Goal: Task Accomplishment & Management: Use online tool/utility

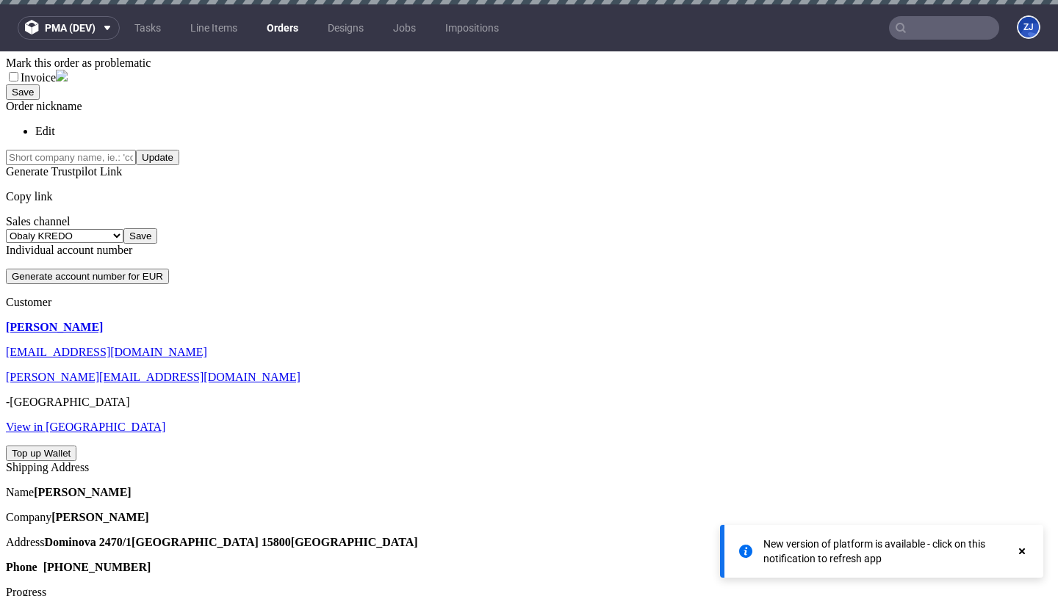
scroll to position [383, 0]
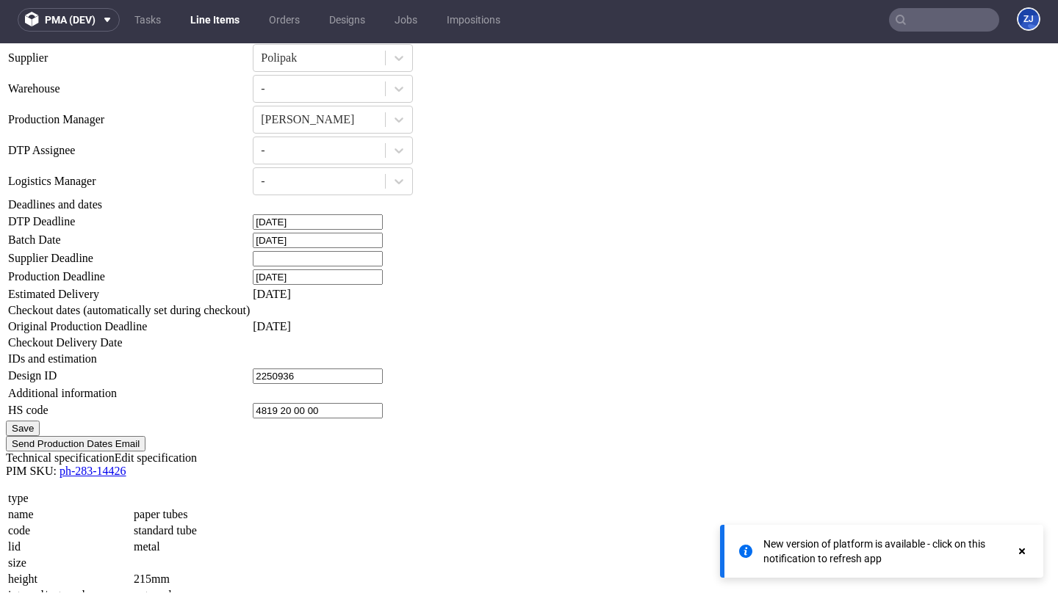
scroll to position [1399, 0]
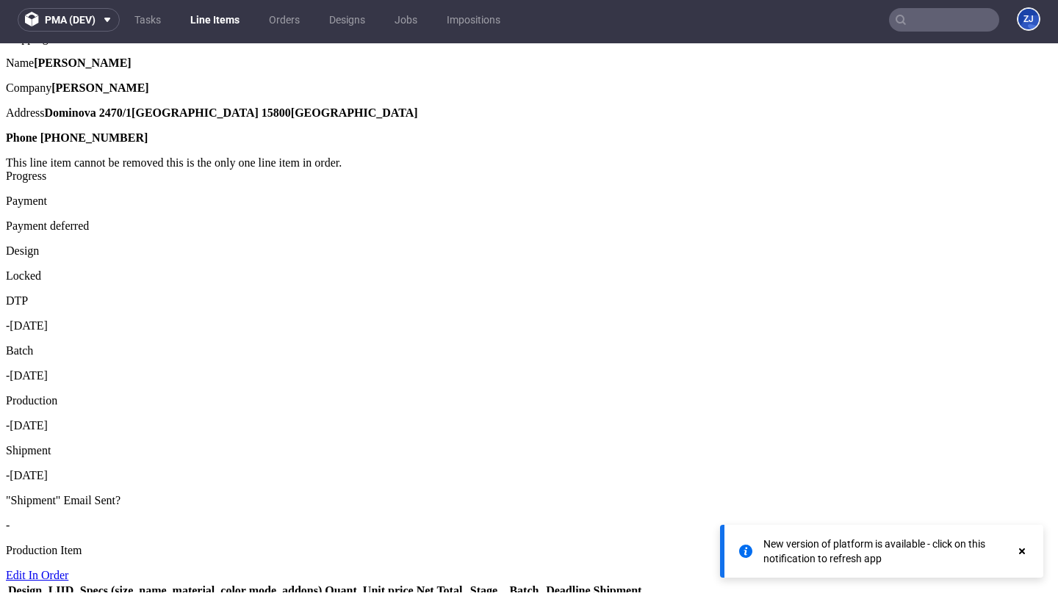
scroll to position [0, 0]
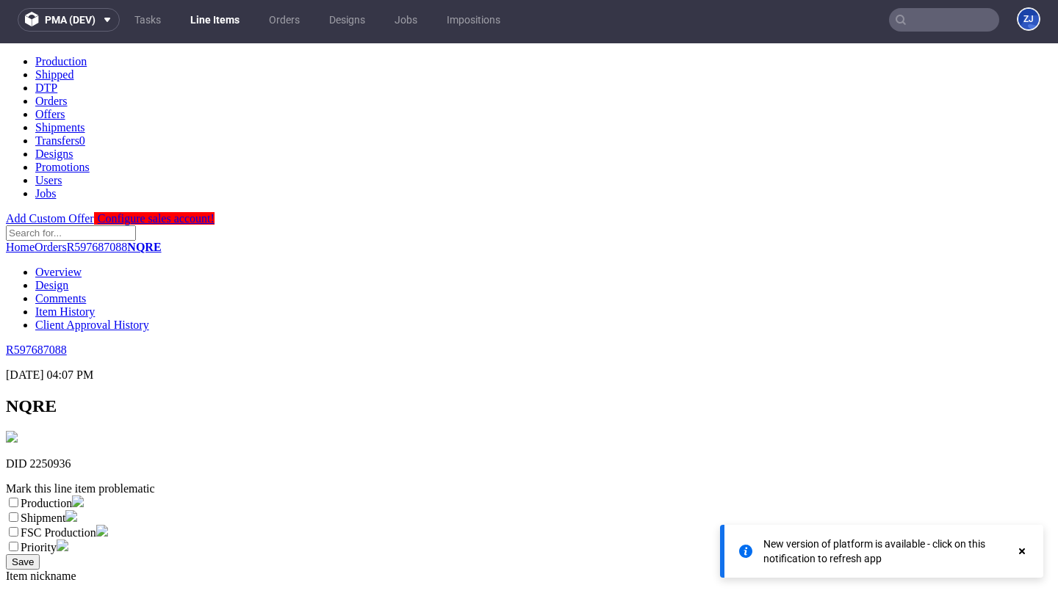
click at [220, 21] on link "Line Items" at bounding box center [214, 20] width 67 height 24
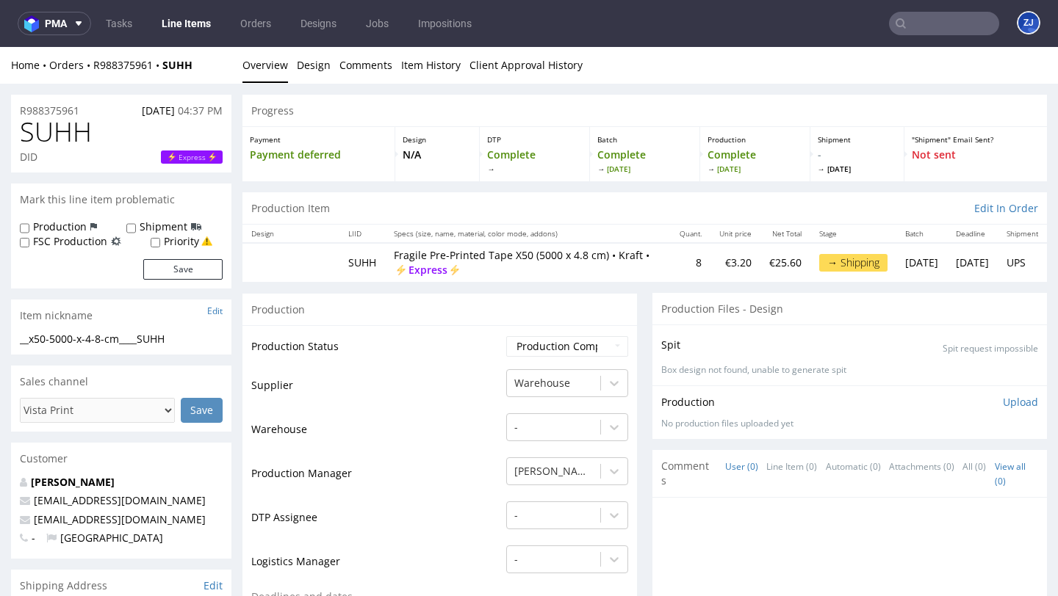
click at [192, 13] on link "Line Items" at bounding box center [186, 24] width 67 height 24
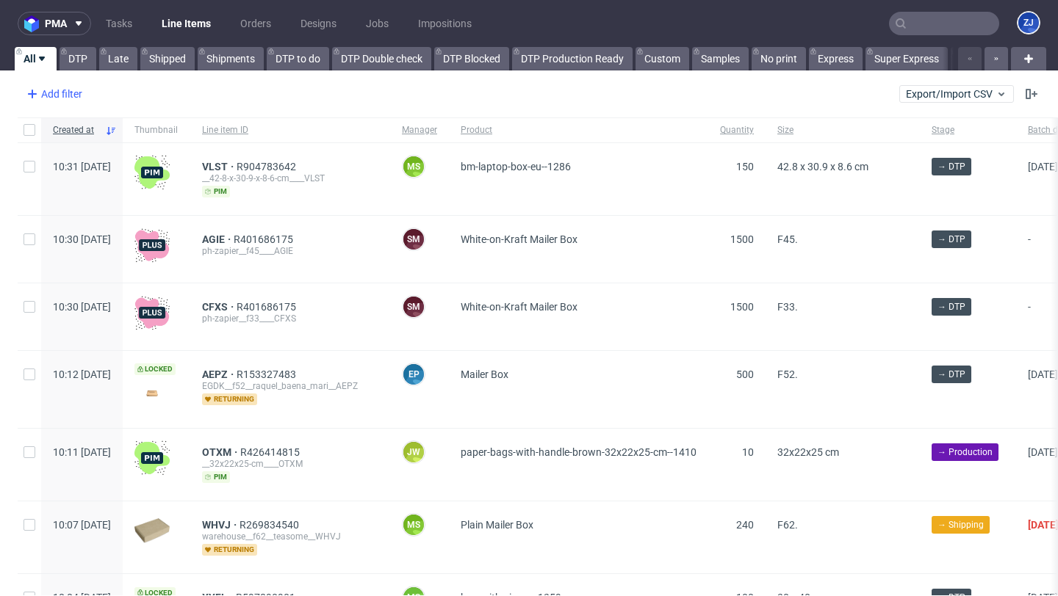
click at [67, 89] on div "Add filter" at bounding box center [53, 94] width 65 height 24
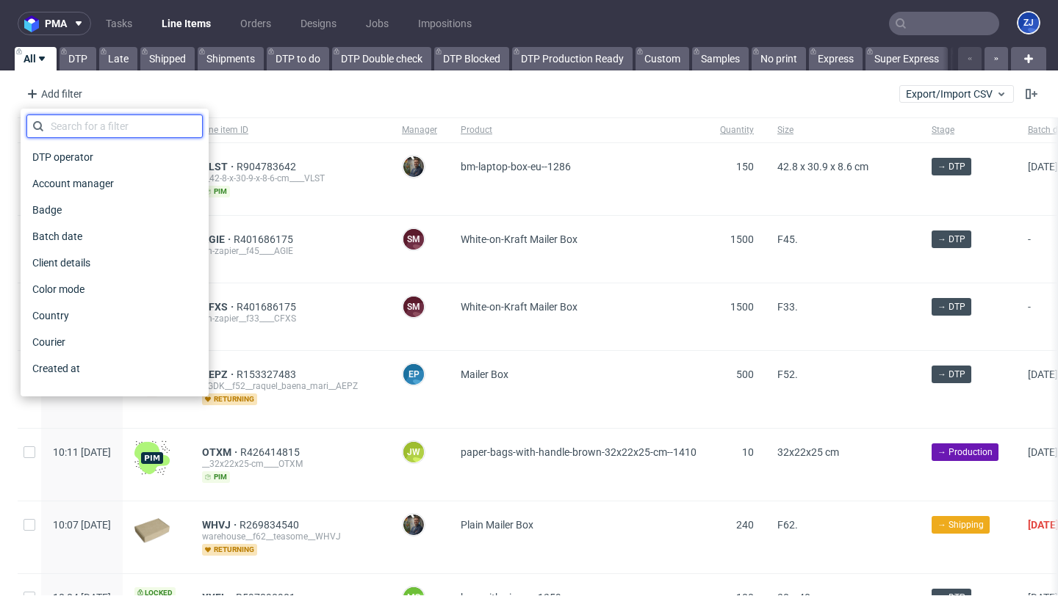
click at [75, 124] on input "text" at bounding box center [114, 127] width 176 height 24
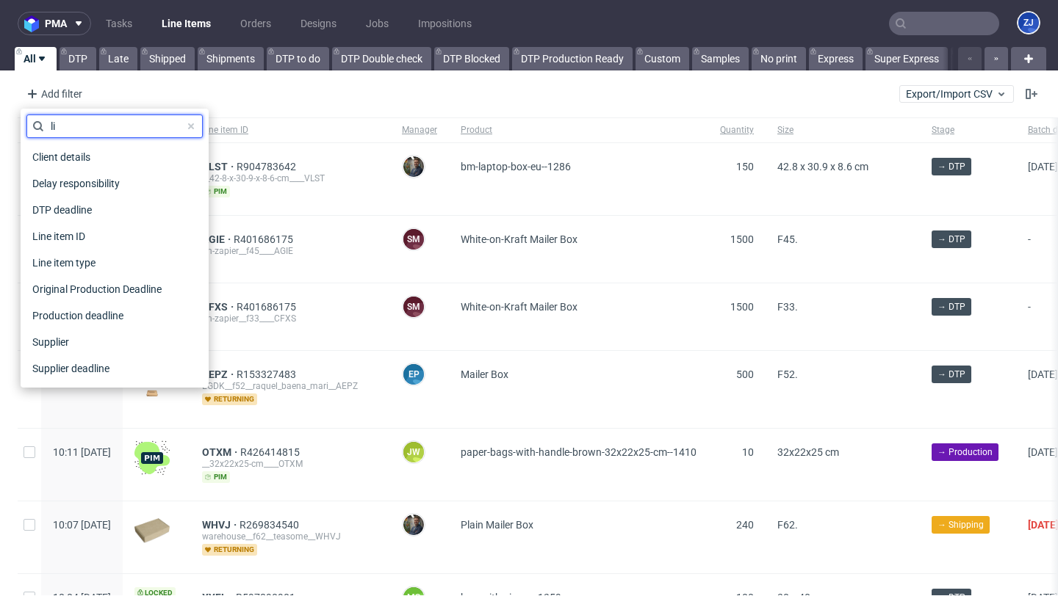
type input "l"
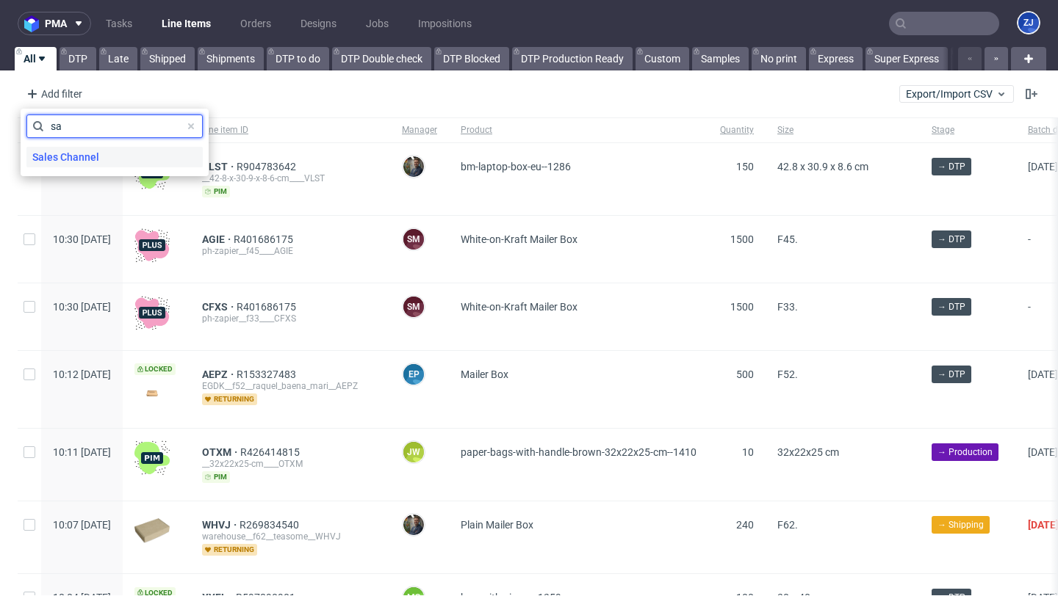
type input "sa"
click at [133, 154] on div "Sales Channel" at bounding box center [114, 157] width 176 height 21
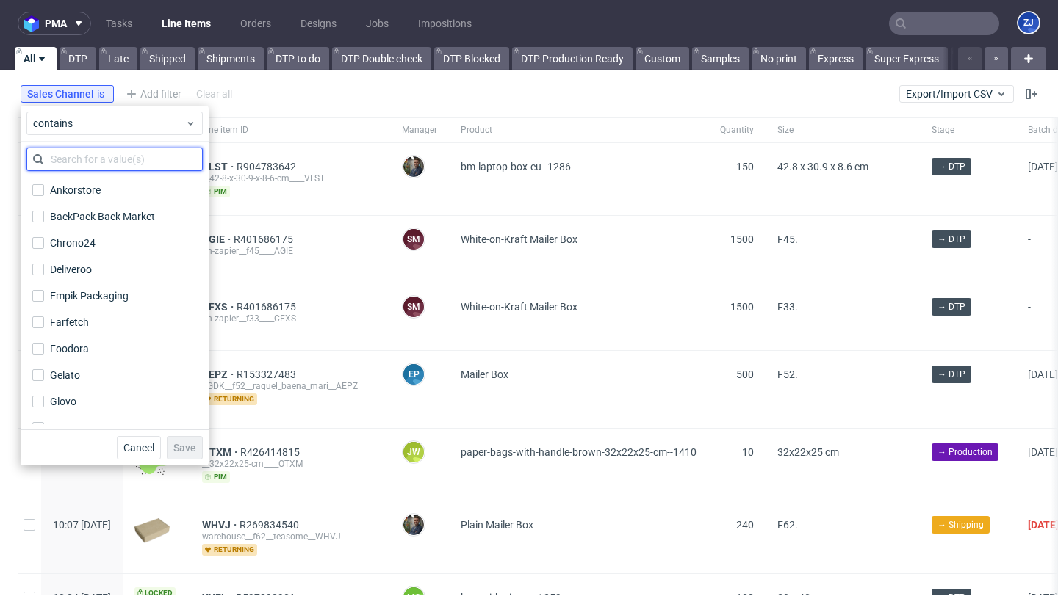
click at [133, 153] on input "text" at bounding box center [114, 160] width 176 height 24
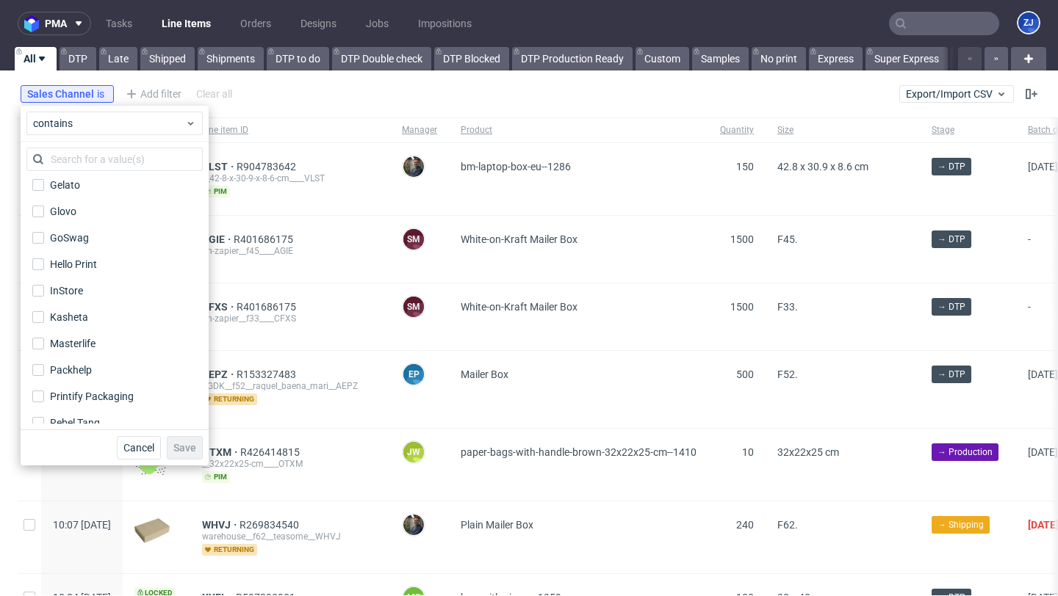
click at [107, 292] on label "InStore" at bounding box center [114, 291] width 176 height 21
click at [44, 292] on input "InStore" at bounding box center [38, 291] width 12 height 12
checkbox input "true"
click at [179, 452] on span "Save" at bounding box center [184, 448] width 23 height 10
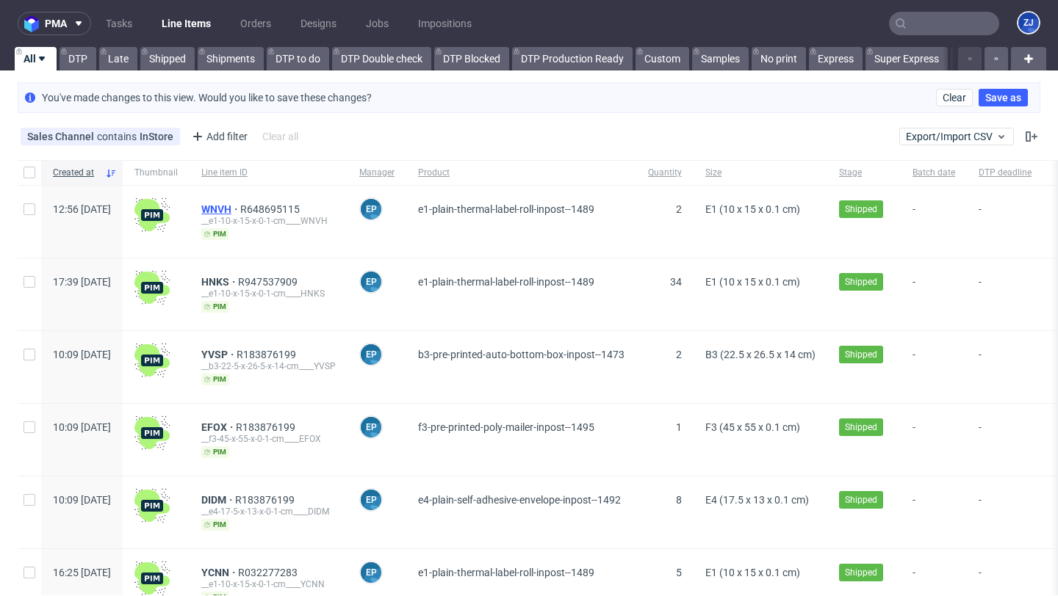
click at [240, 206] on span "WNVH" at bounding box center [220, 209] width 39 height 12
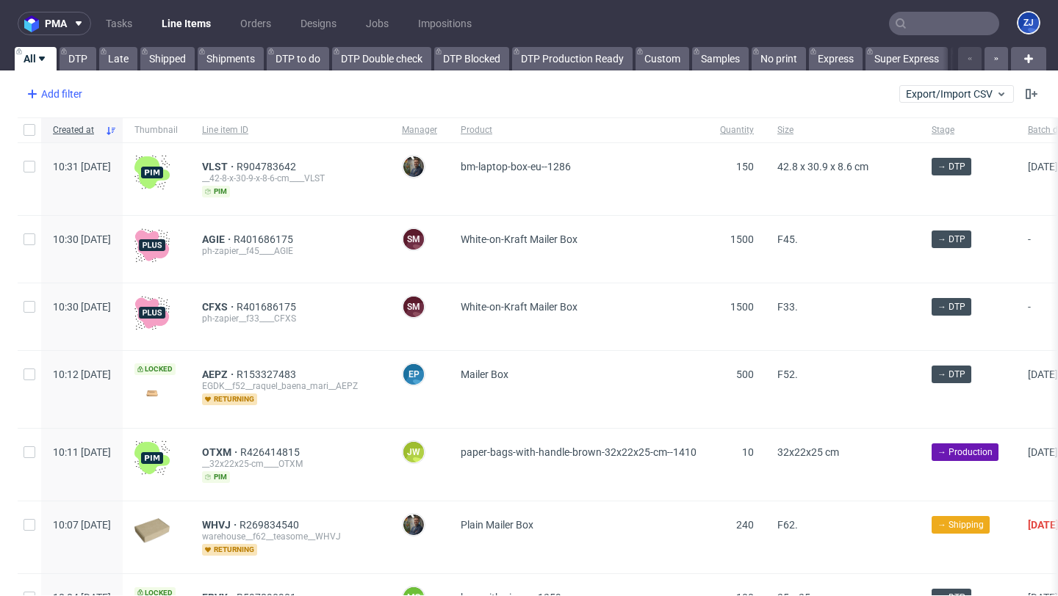
click at [57, 94] on div "Add filter" at bounding box center [53, 94] width 65 height 24
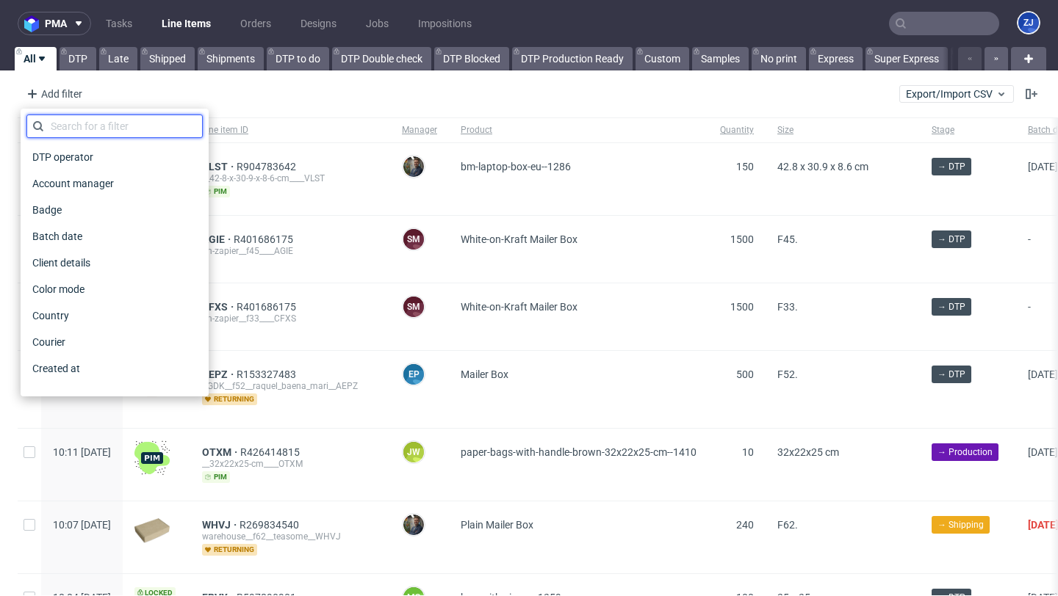
click at [73, 123] on input "text" at bounding box center [114, 127] width 176 height 24
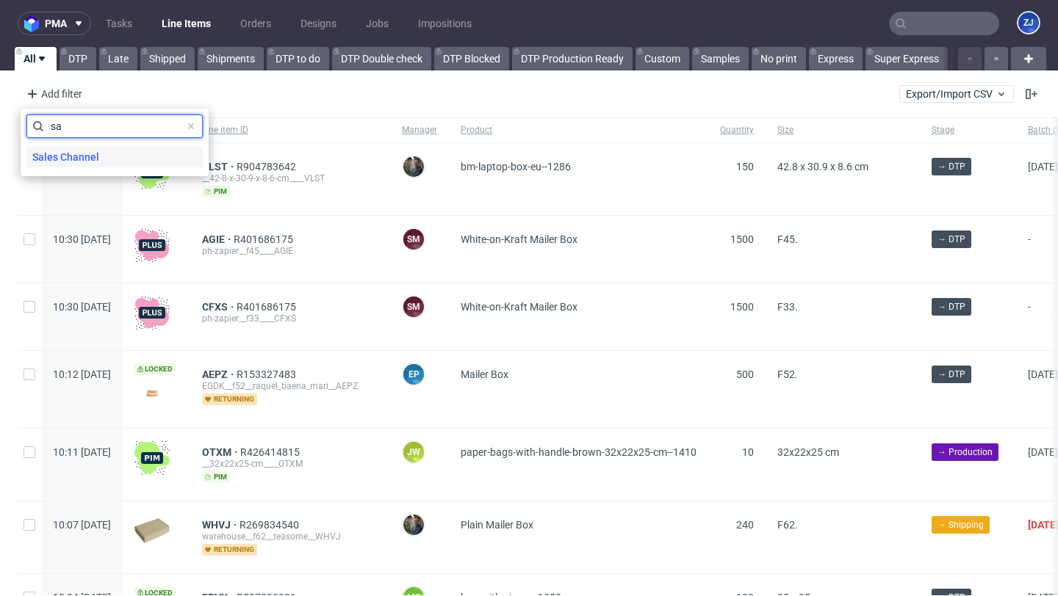
type input "sa"
click at [87, 155] on span "Sales Channel" at bounding box center [65, 157] width 79 height 21
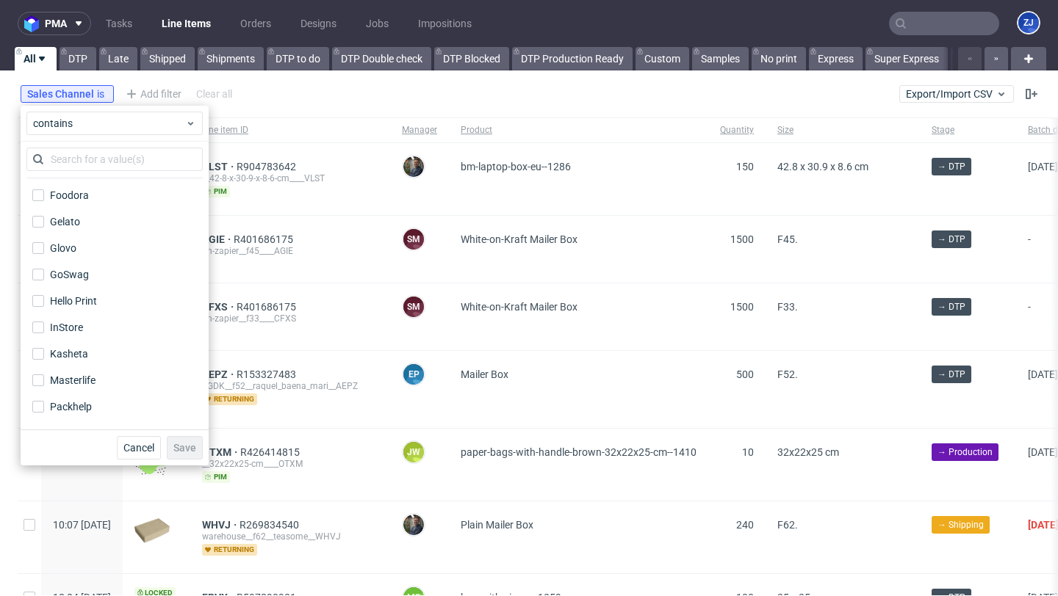
scroll to position [156, 0]
click at [72, 329] on div "InStore" at bounding box center [66, 324] width 33 height 15
click at [44, 329] on input "InStore" at bounding box center [38, 325] width 12 height 12
checkbox input "true"
click at [190, 446] on span "Save" at bounding box center [184, 448] width 23 height 10
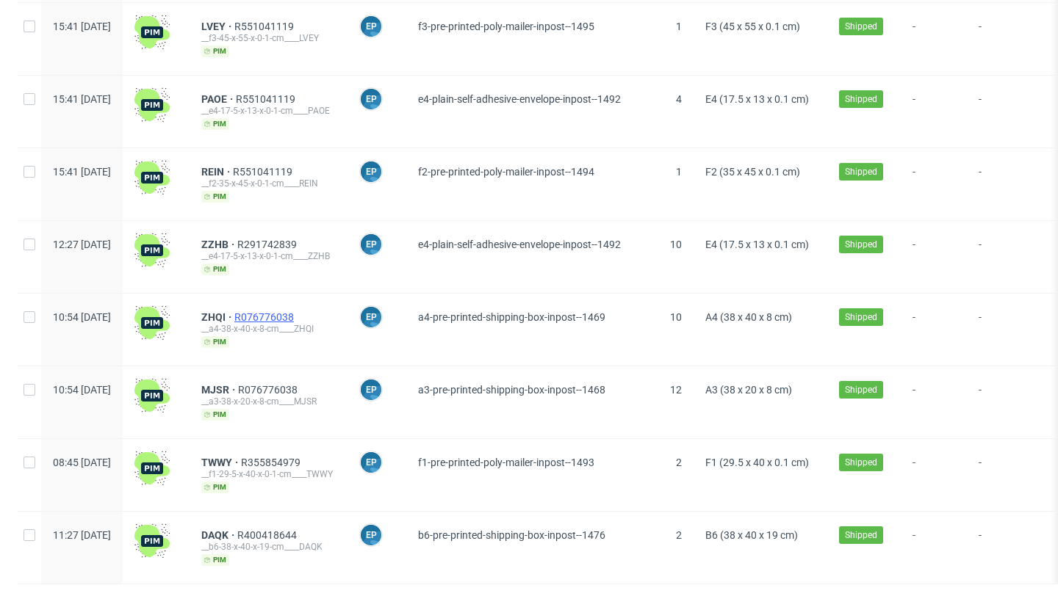
scroll to position [1808, 0]
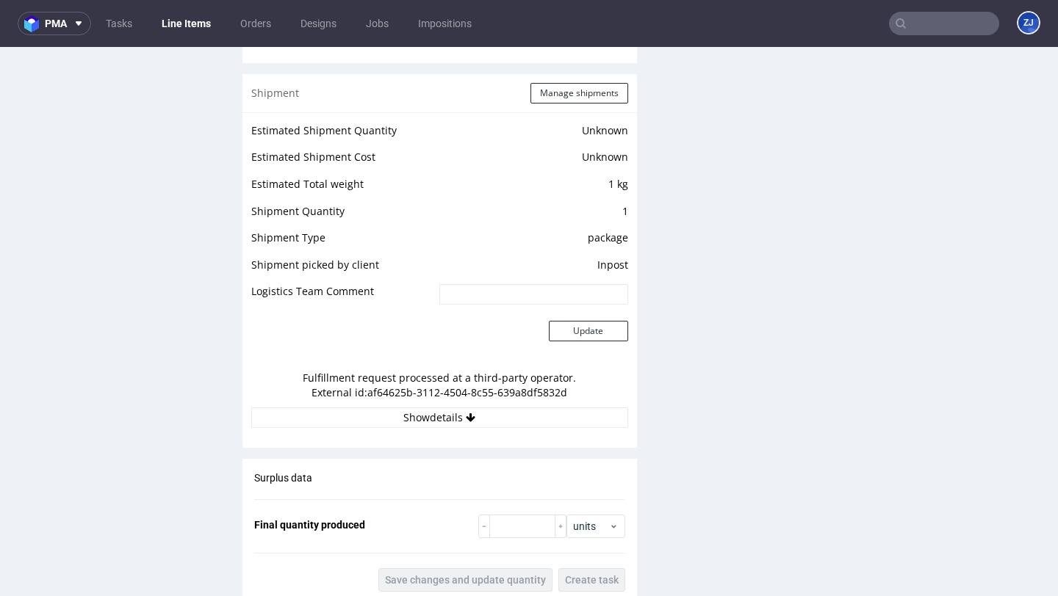
scroll to position [1191, 0]
click at [482, 416] on button "Show details" at bounding box center [439, 416] width 377 height 21
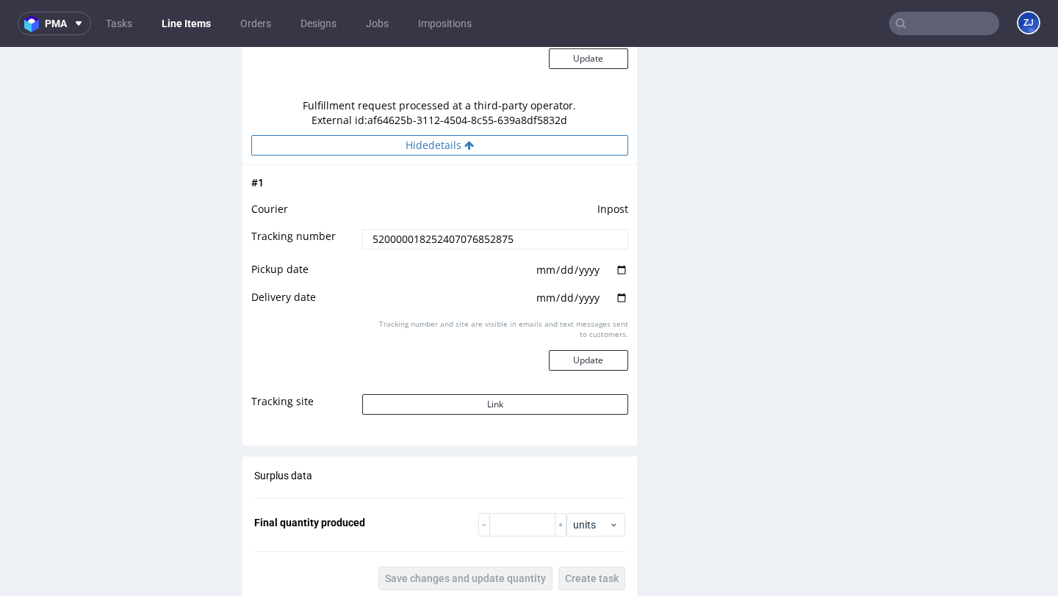
scroll to position [1461, 0]
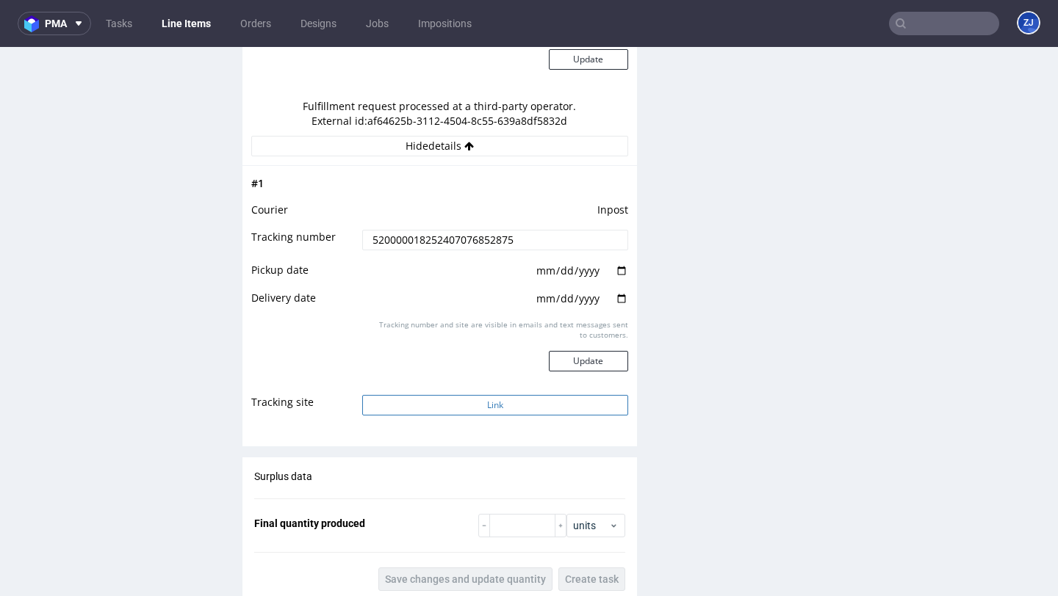
click at [542, 408] on button "Link" at bounding box center [494, 405] width 265 height 21
